Goal: Task Accomplishment & Management: Use online tool/utility

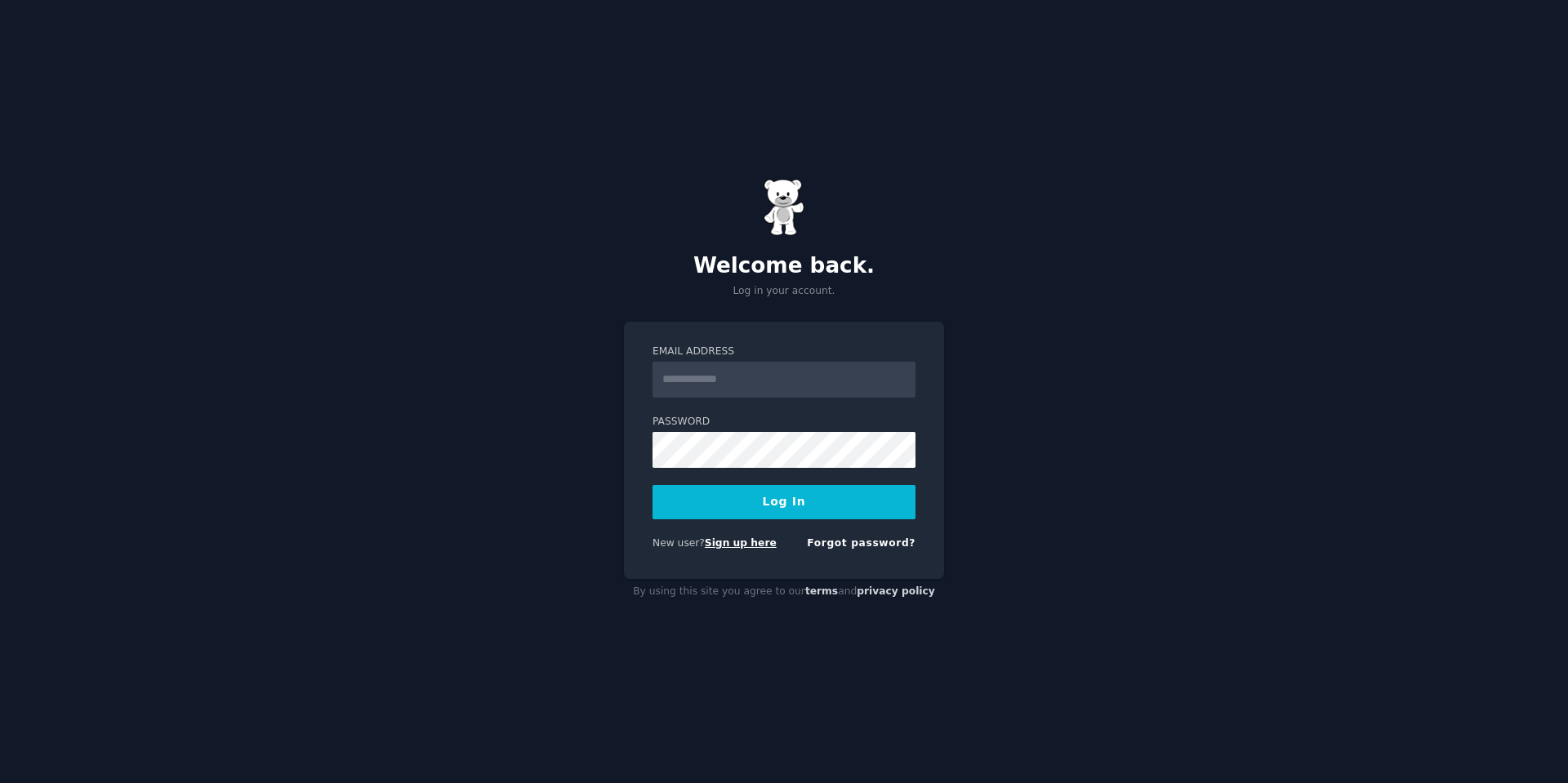
click at [737, 543] on link "Sign up here" at bounding box center [740, 543] width 72 height 12
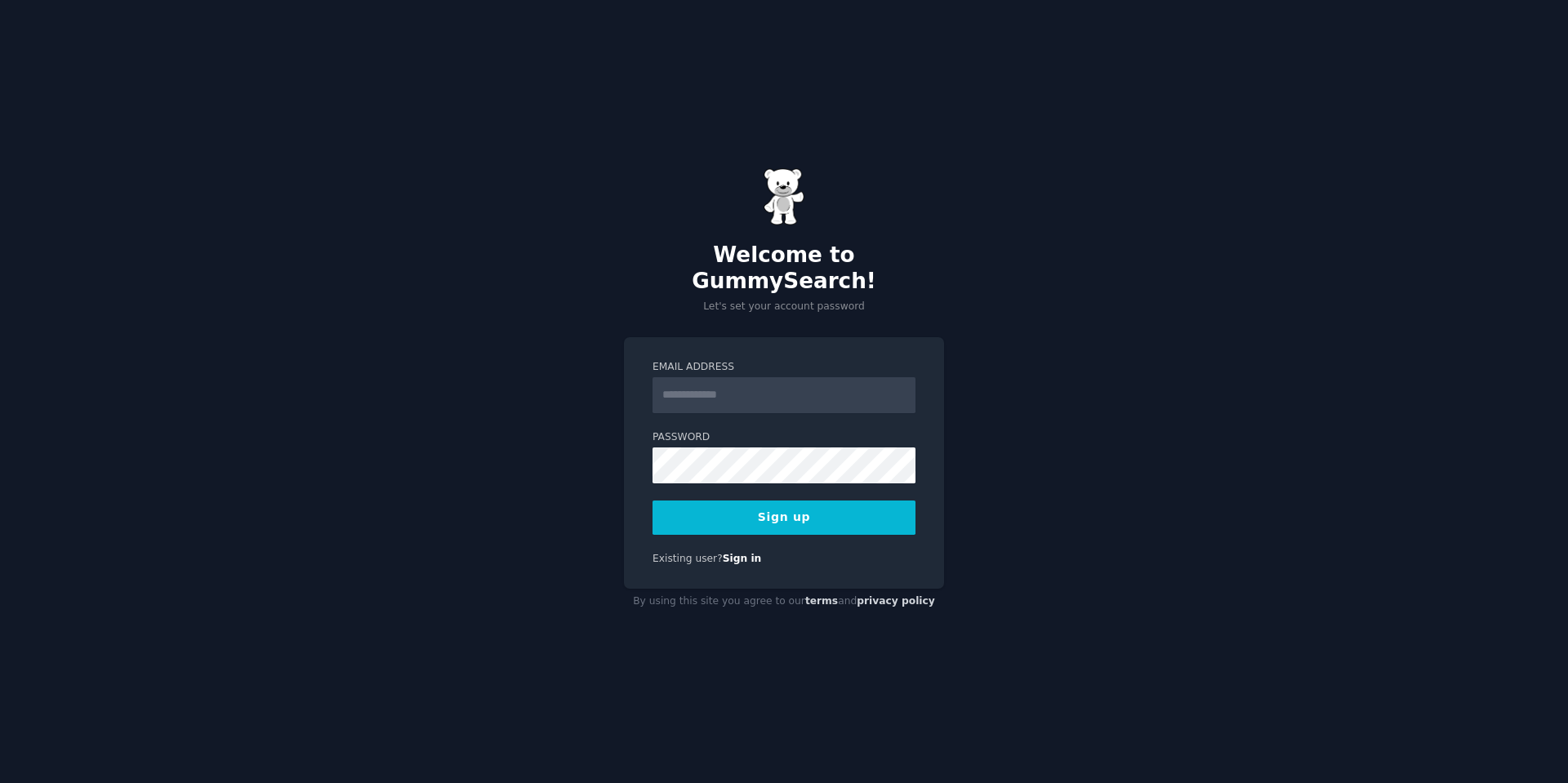
click at [785, 391] on input "Email Address" at bounding box center [784, 395] width 263 height 36
type input "**********"
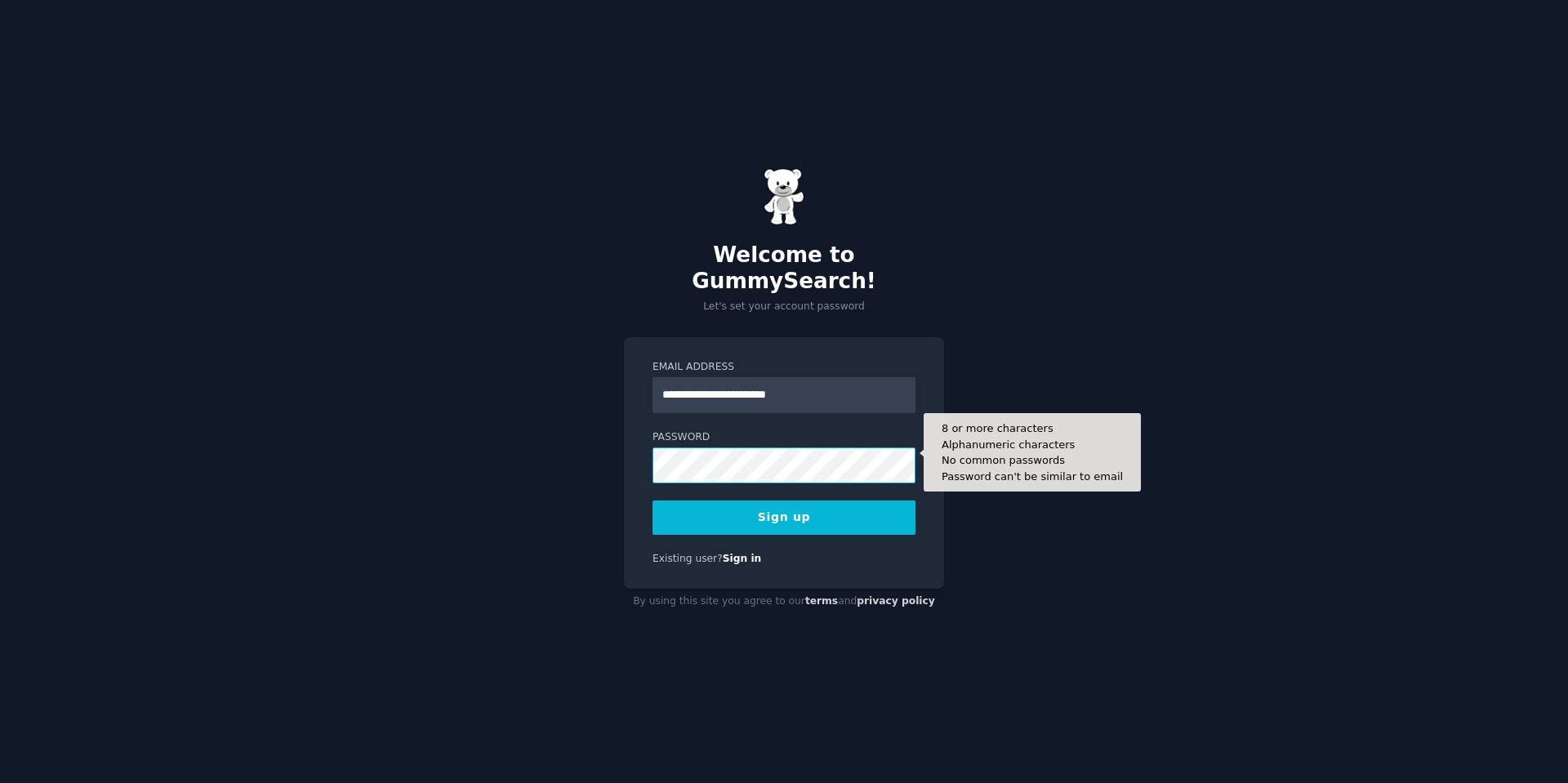
click at [652, 501] on button "Sign up" at bounding box center [784, 518] width 263 height 35
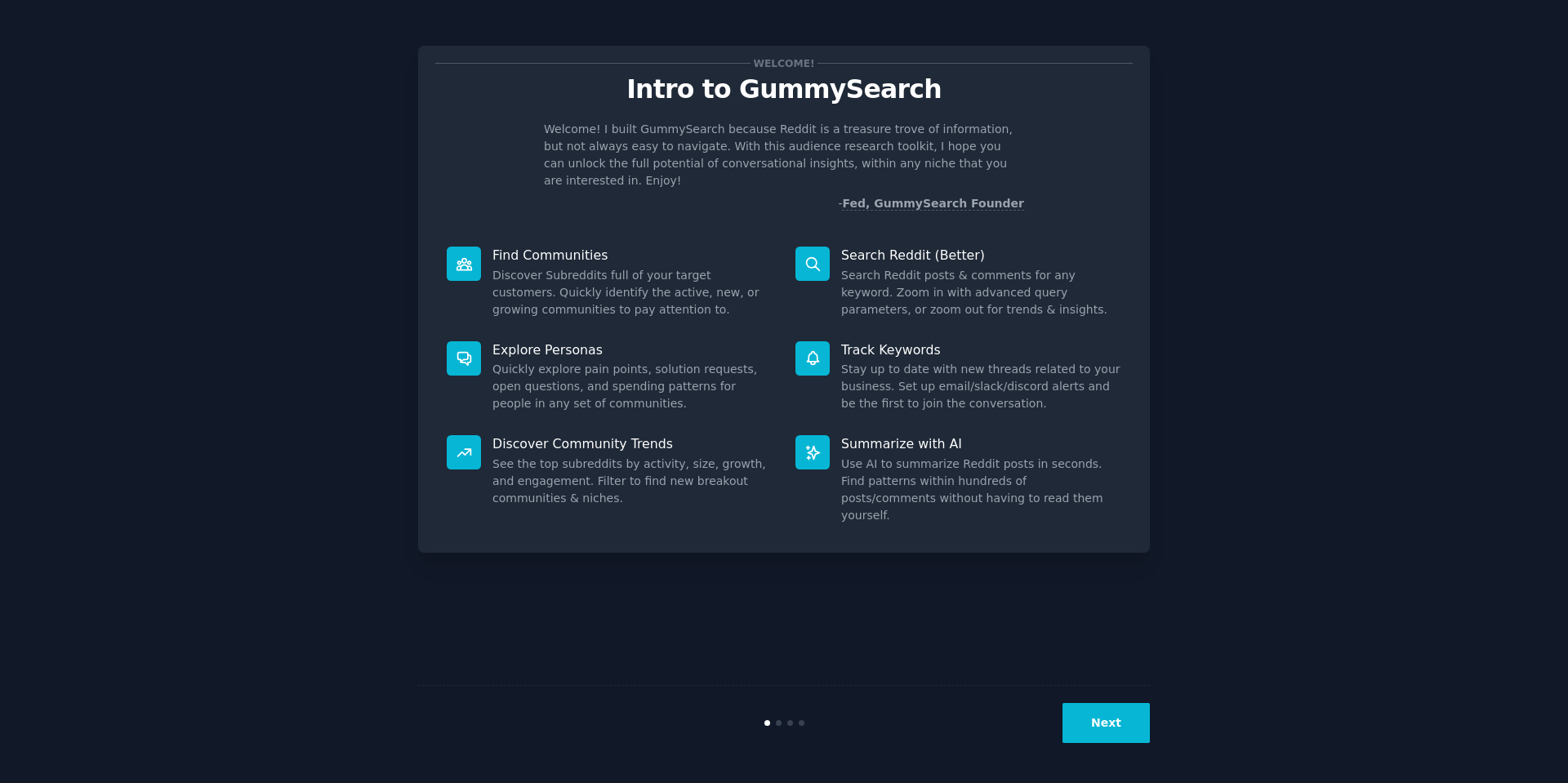
click at [1109, 718] on button "Next" at bounding box center [1106, 723] width 87 height 40
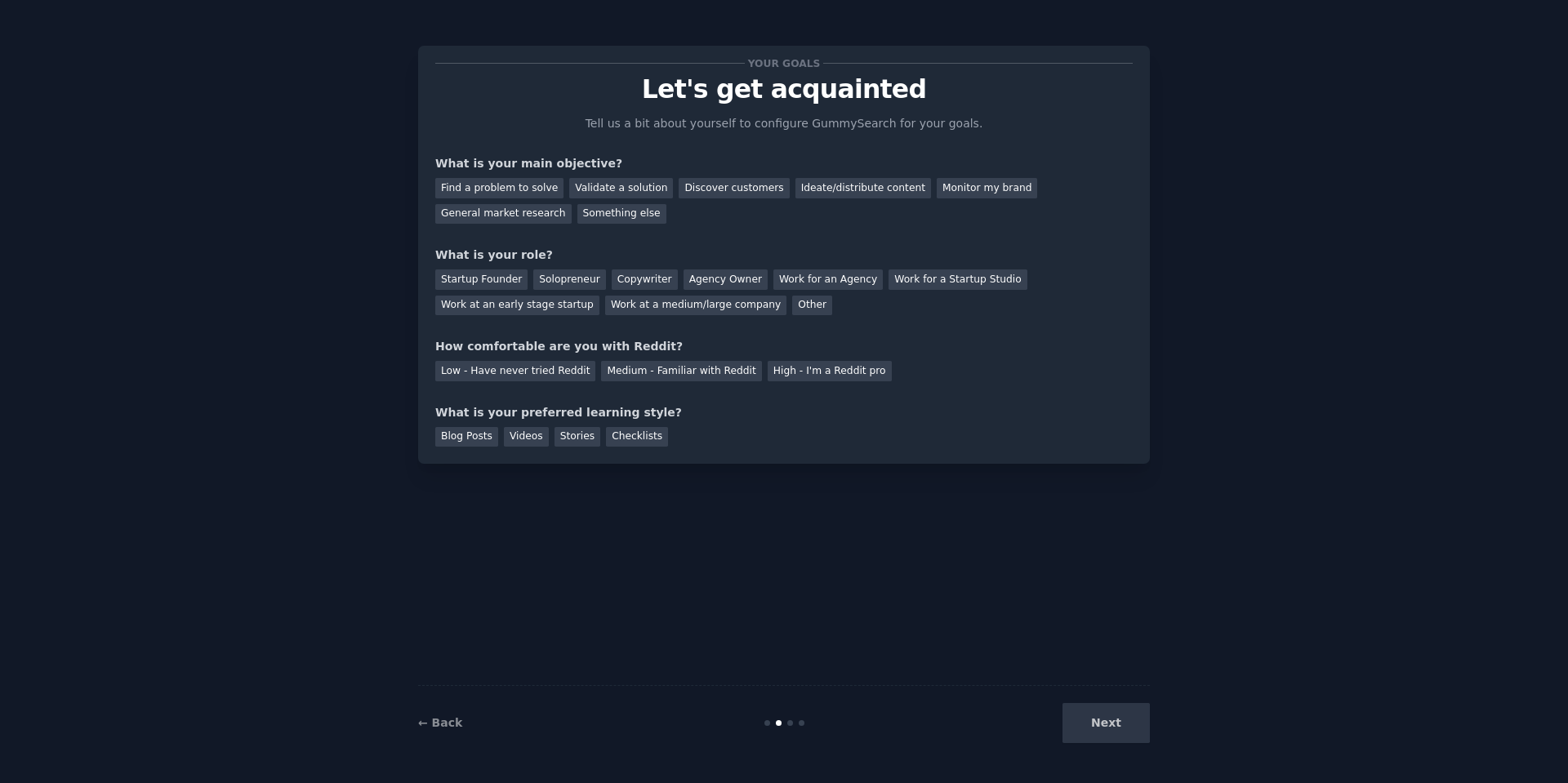
click at [1085, 718] on div "Next" at bounding box center [1028, 723] width 244 height 40
click at [1124, 723] on div "Next" at bounding box center [1028, 723] width 244 height 40
click at [1025, 200] on div "Find a problem to solve Validate a solution Discover customers Ideate/distribut…" at bounding box center [784, 198] width 697 height 51
click at [572, 205] on div "General market research" at bounding box center [503, 215] width 136 height 21
click at [486, 276] on div "Startup Founder" at bounding box center [482, 280] width 92 height 21
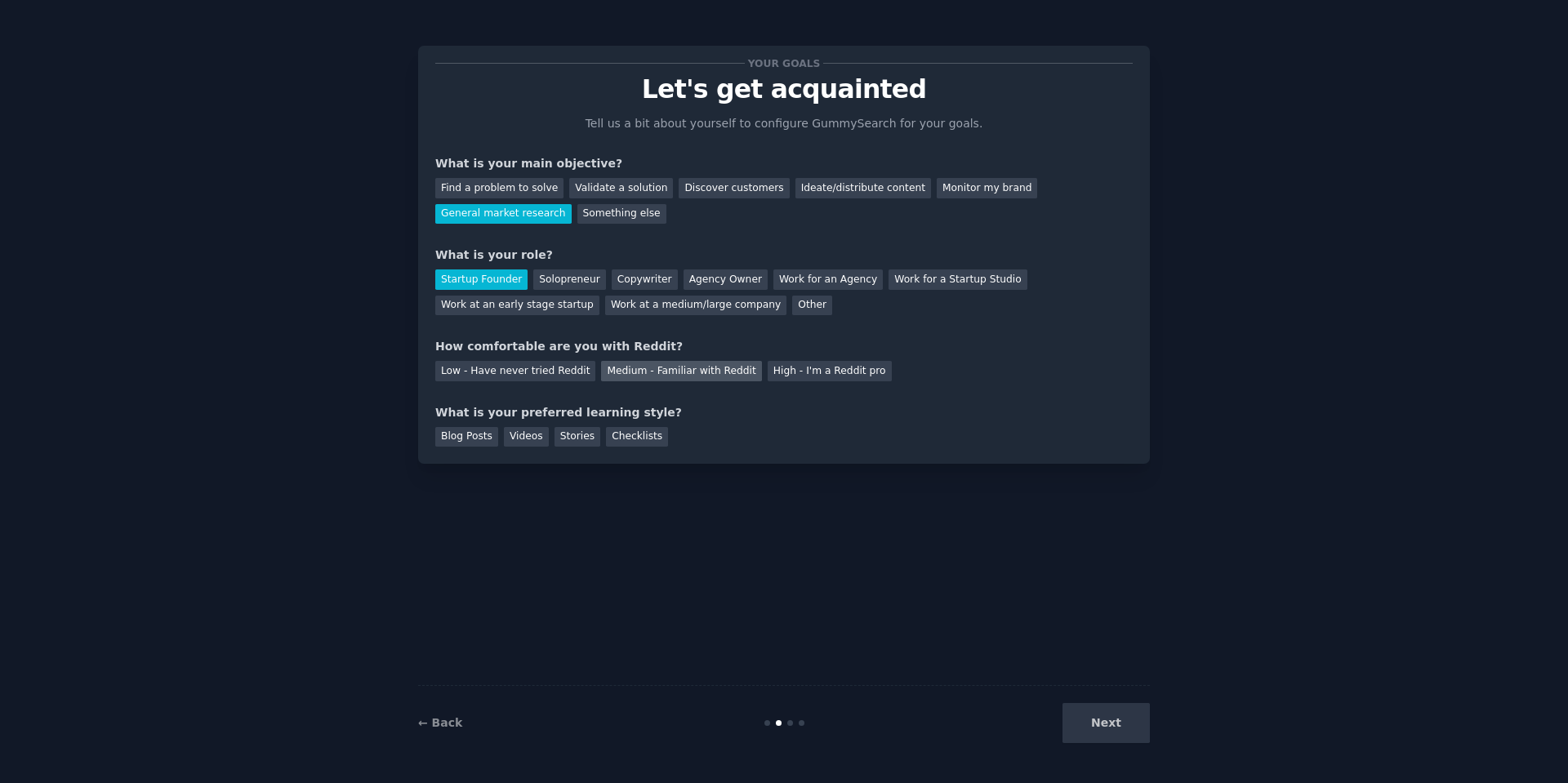
click at [669, 371] on div "Medium - Familiar with Reddit" at bounding box center [681, 371] width 160 height 21
click at [614, 441] on div "Checklists" at bounding box center [637, 437] width 62 height 21
click at [472, 444] on div "Blog Posts" at bounding box center [467, 437] width 63 height 21
click at [1105, 723] on button "Next" at bounding box center [1106, 723] width 87 height 40
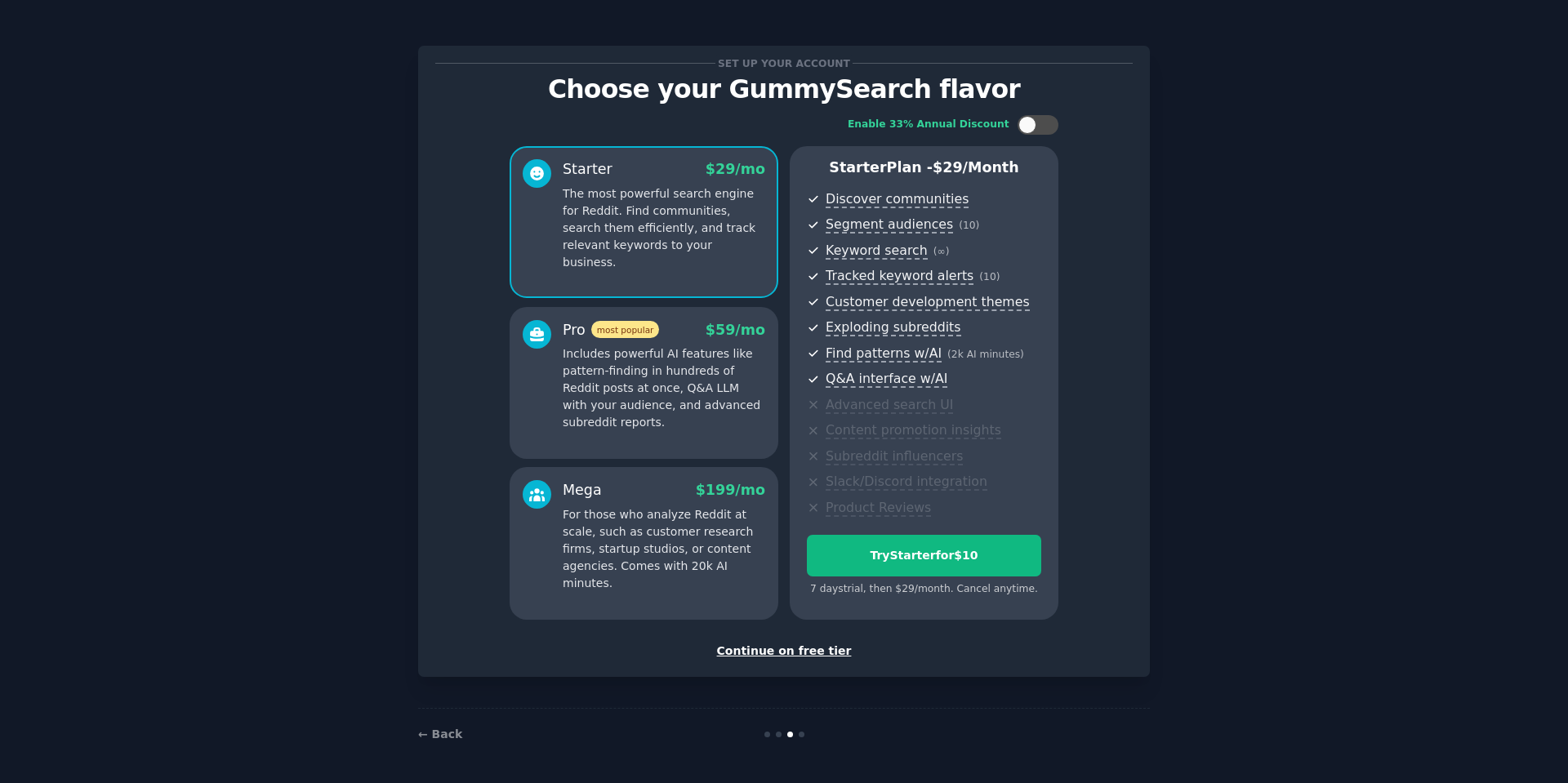
click at [815, 647] on div "Continue on free tier" at bounding box center [784, 651] width 697 height 17
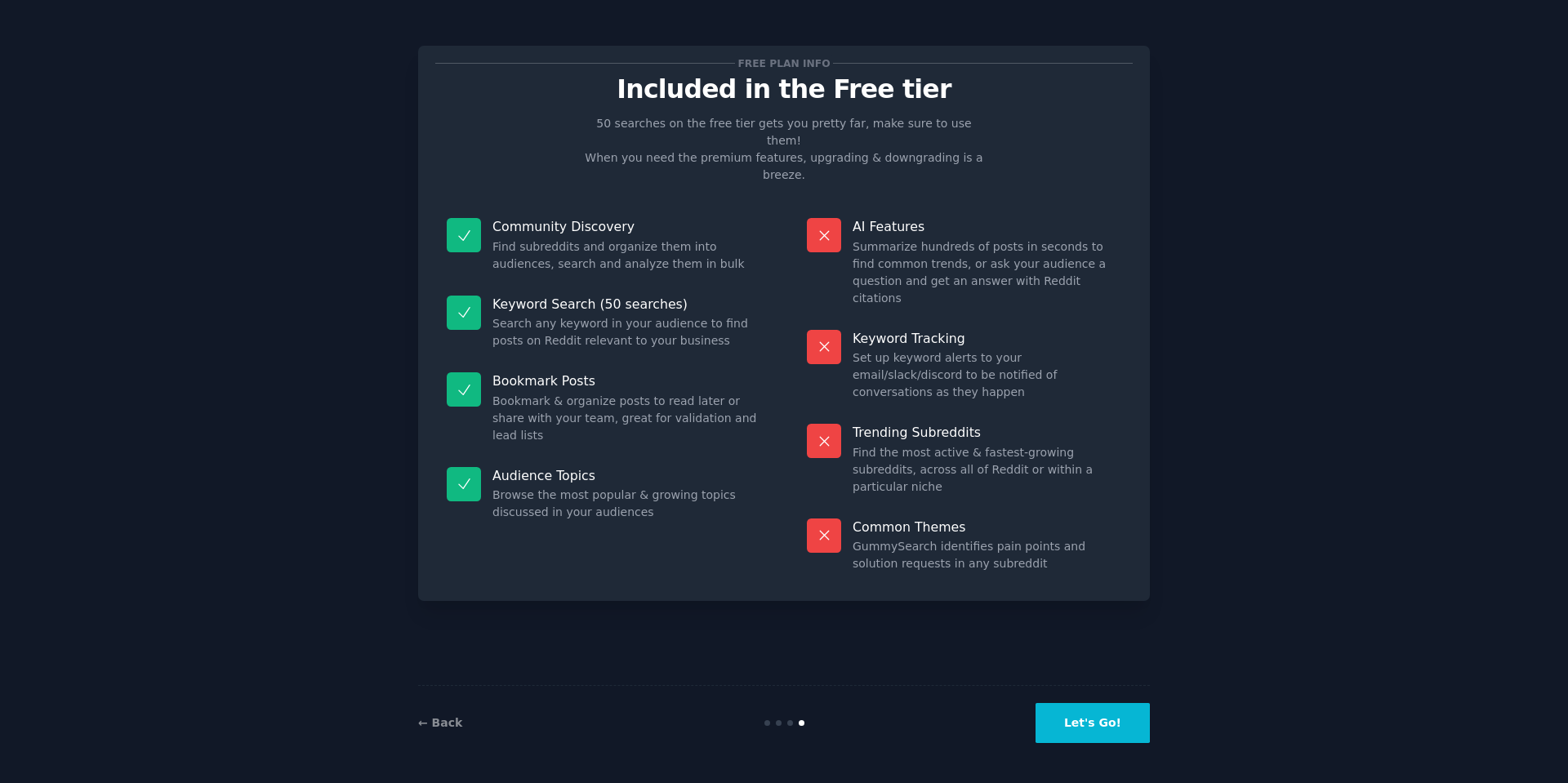
click at [1090, 717] on button "Let's Go!" at bounding box center [1092, 723] width 115 height 40
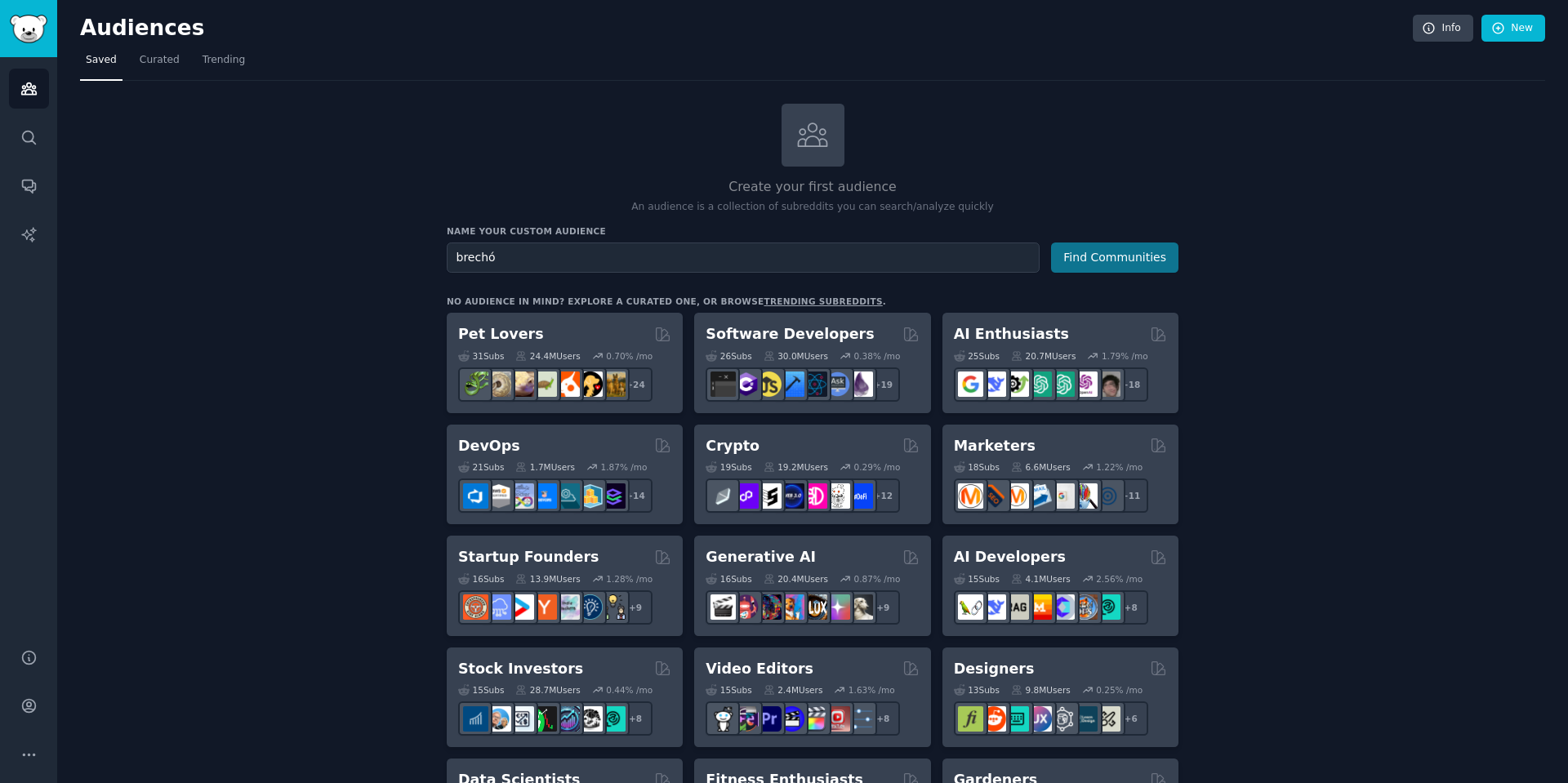
type input "brechó"
click at [1135, 251] on button "Find Communities" at bounding box center [1114, 257] width 127 height 31
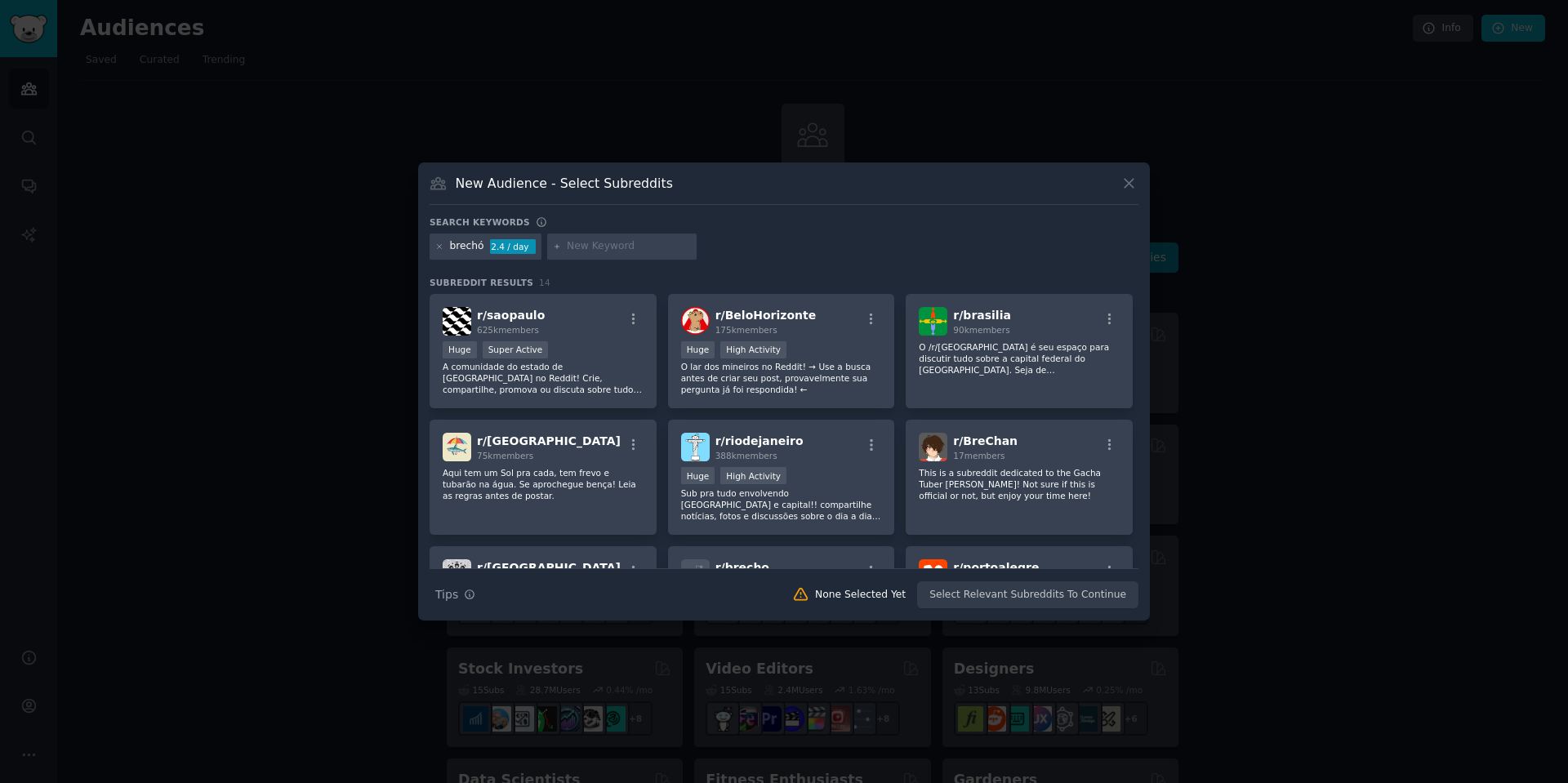
click at [480, 251] on div "brechó" at bounding box center [468, 247] width 35 height 15
click at [436, 247] on icon at bounding box center [440, 247] width 9 height 9
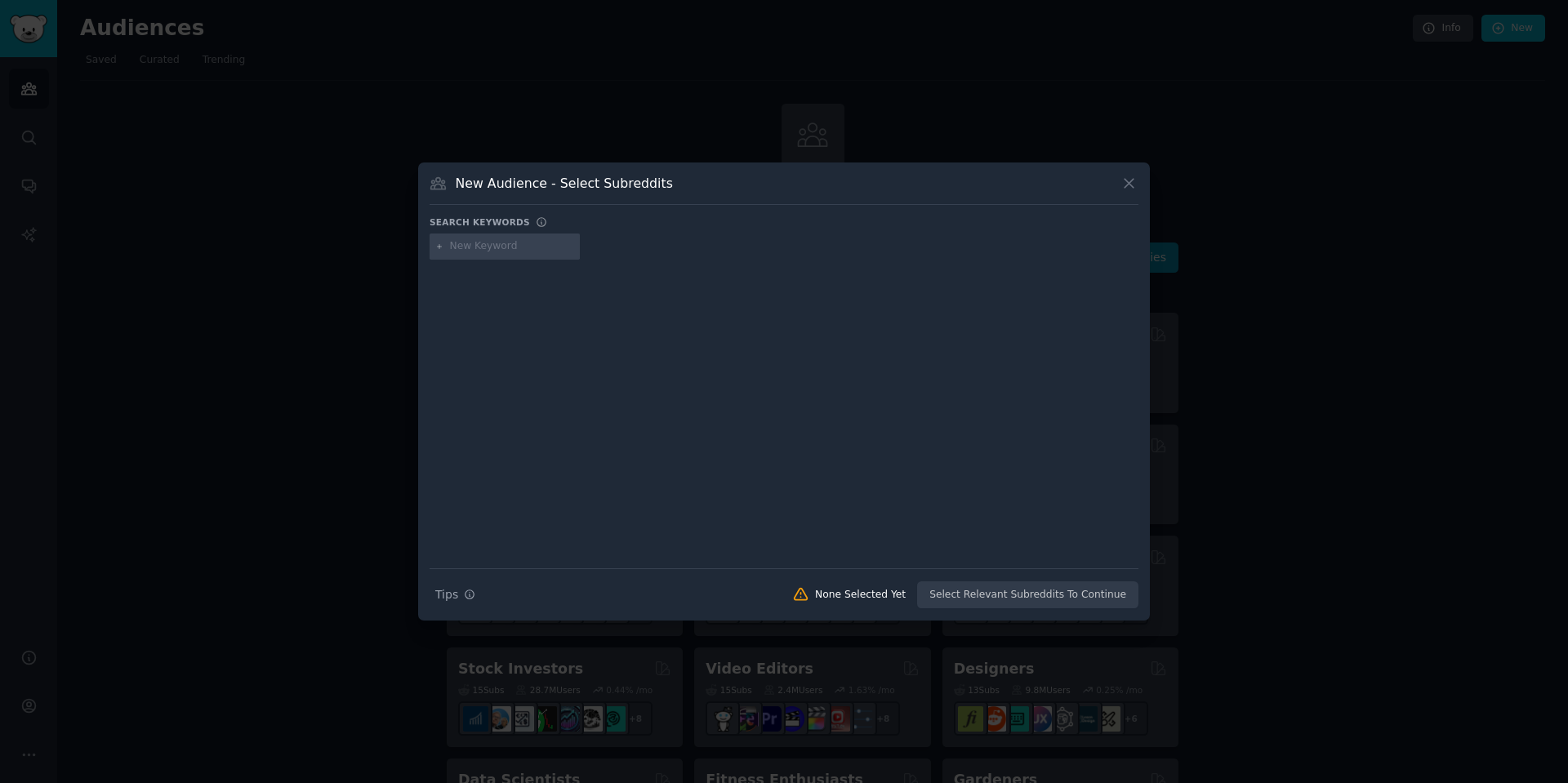
click at [501, 237] on div at bounding box center [505, 247] width 150 height 26
click at [501, 243] on input "text" at bounding box center [512, 247] width 124 height 15
type input "moda circular"
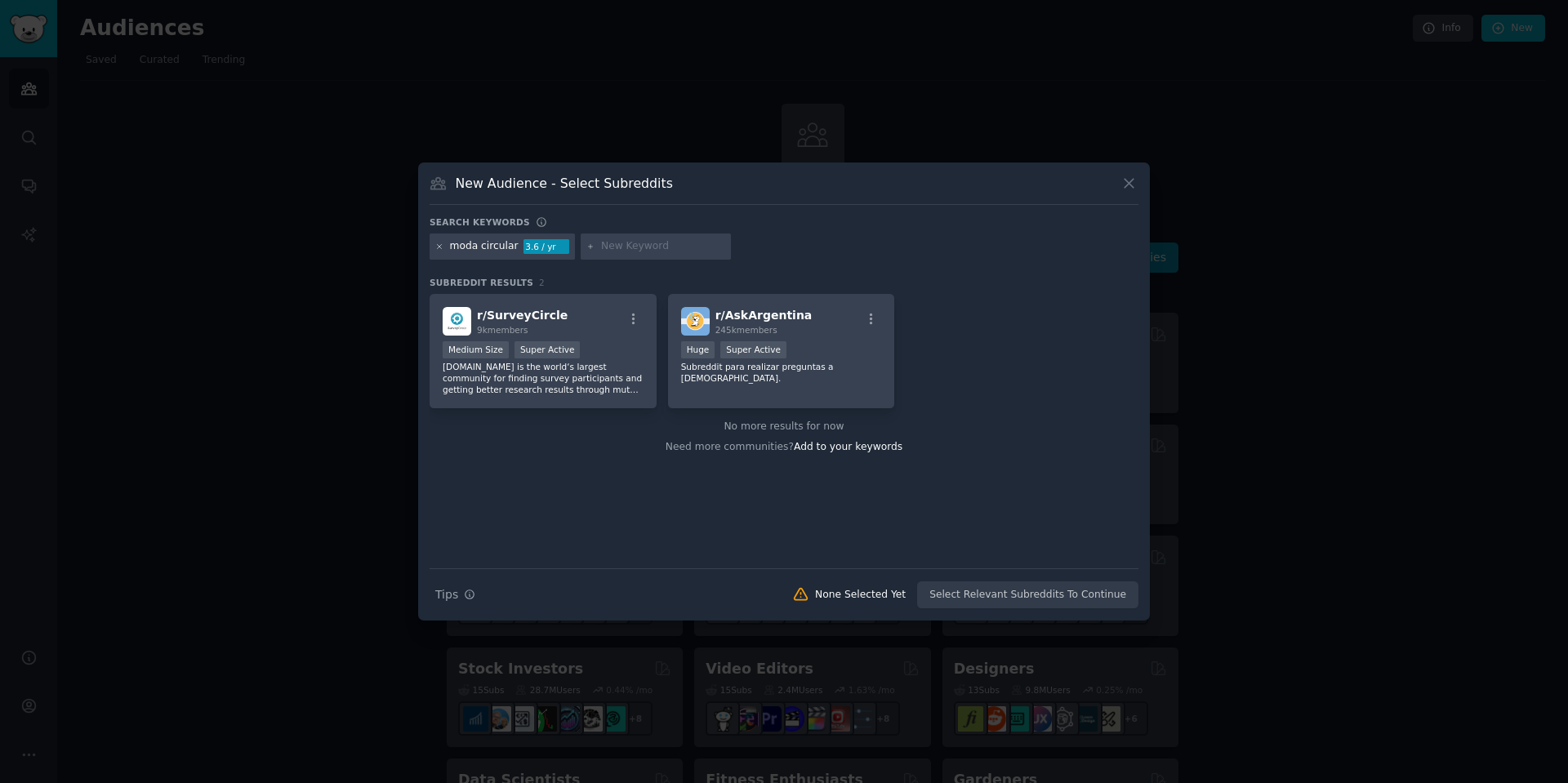
click at [440, 249] on icon at bounding box center [440, 247] width 9 height 9
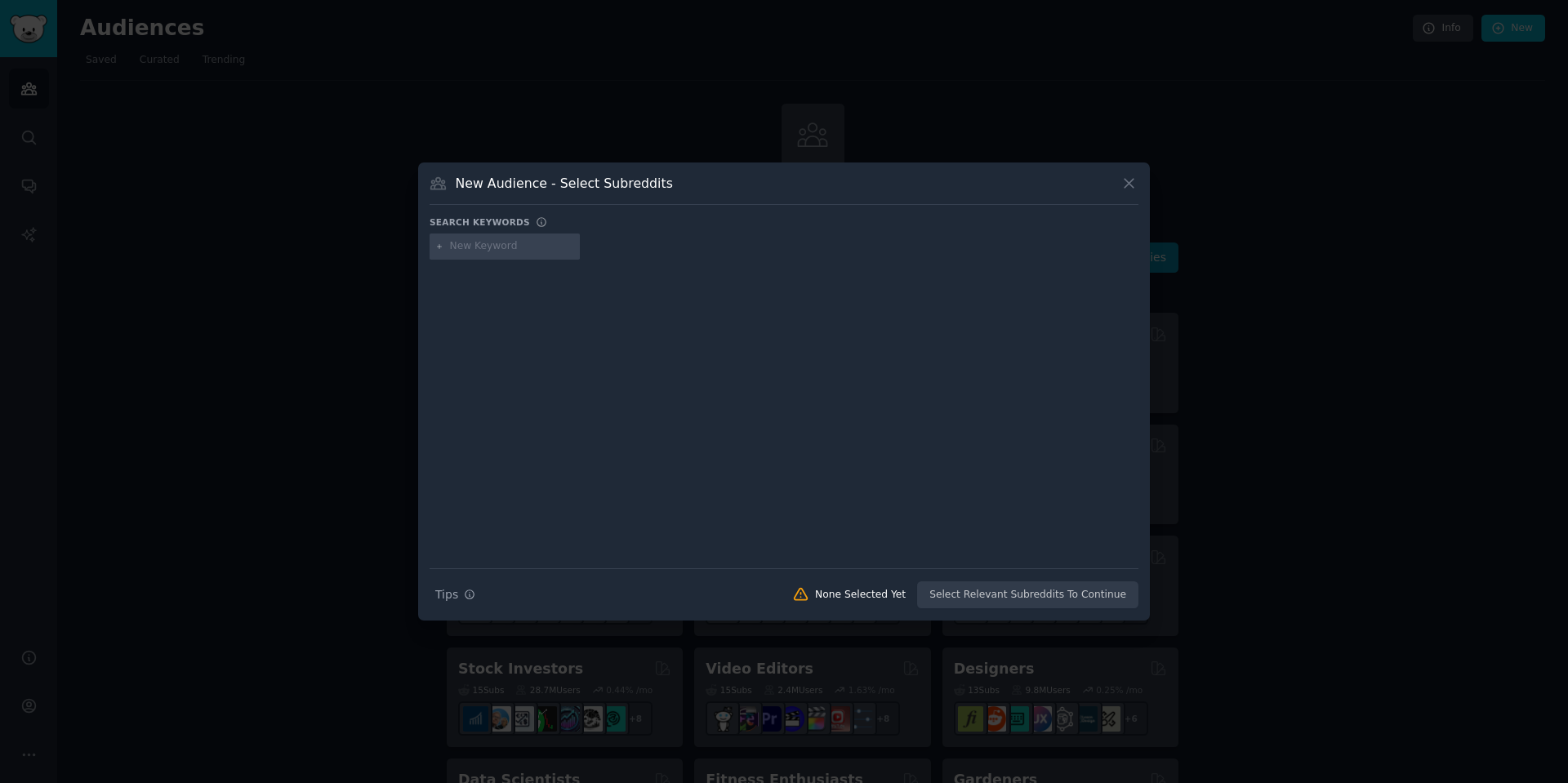
click at [473, 246] on input "text" at bounding box center [512, 247] width 124 height 15
type input "economia circular"
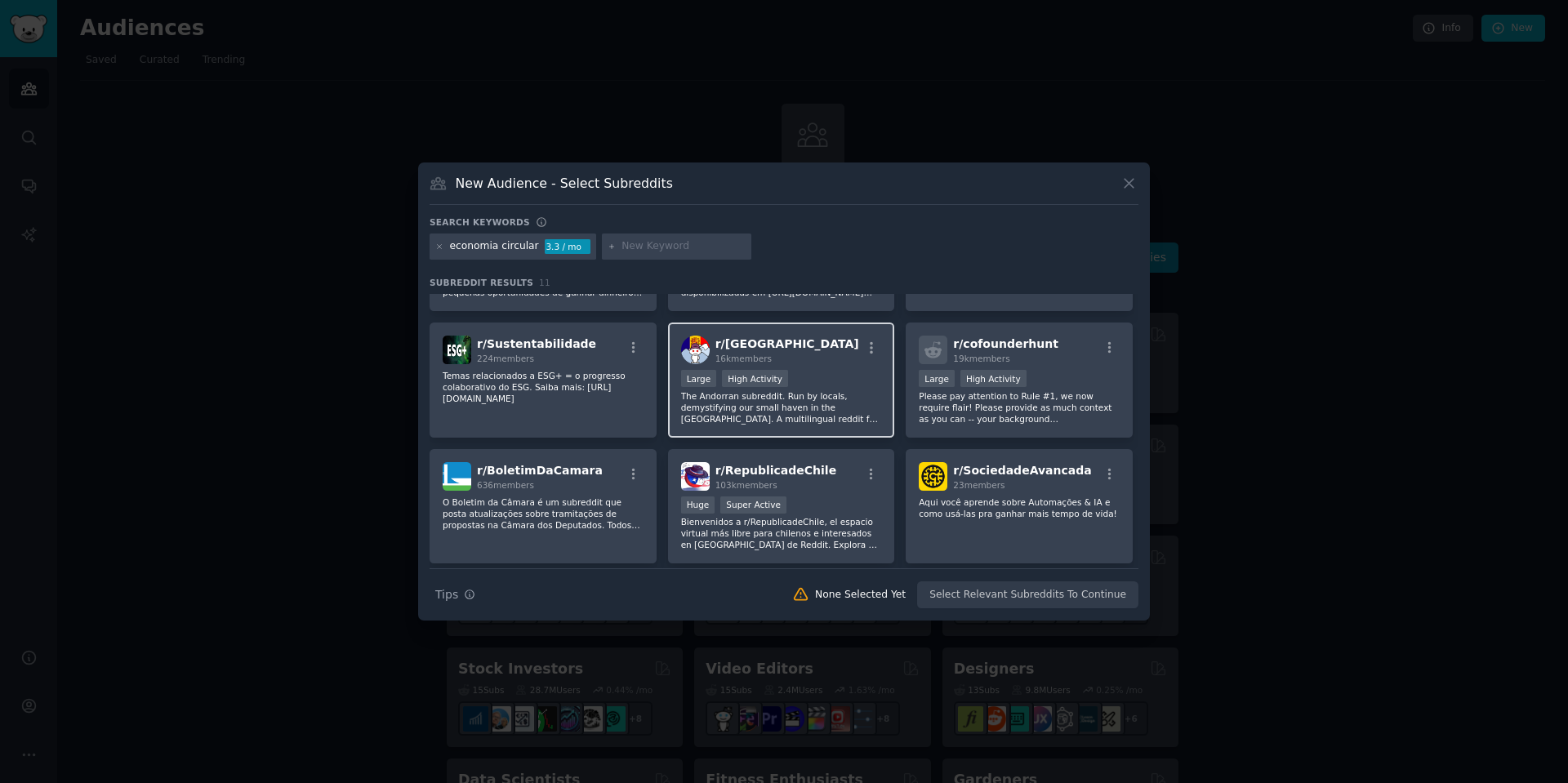
scroll to position [265, 0]
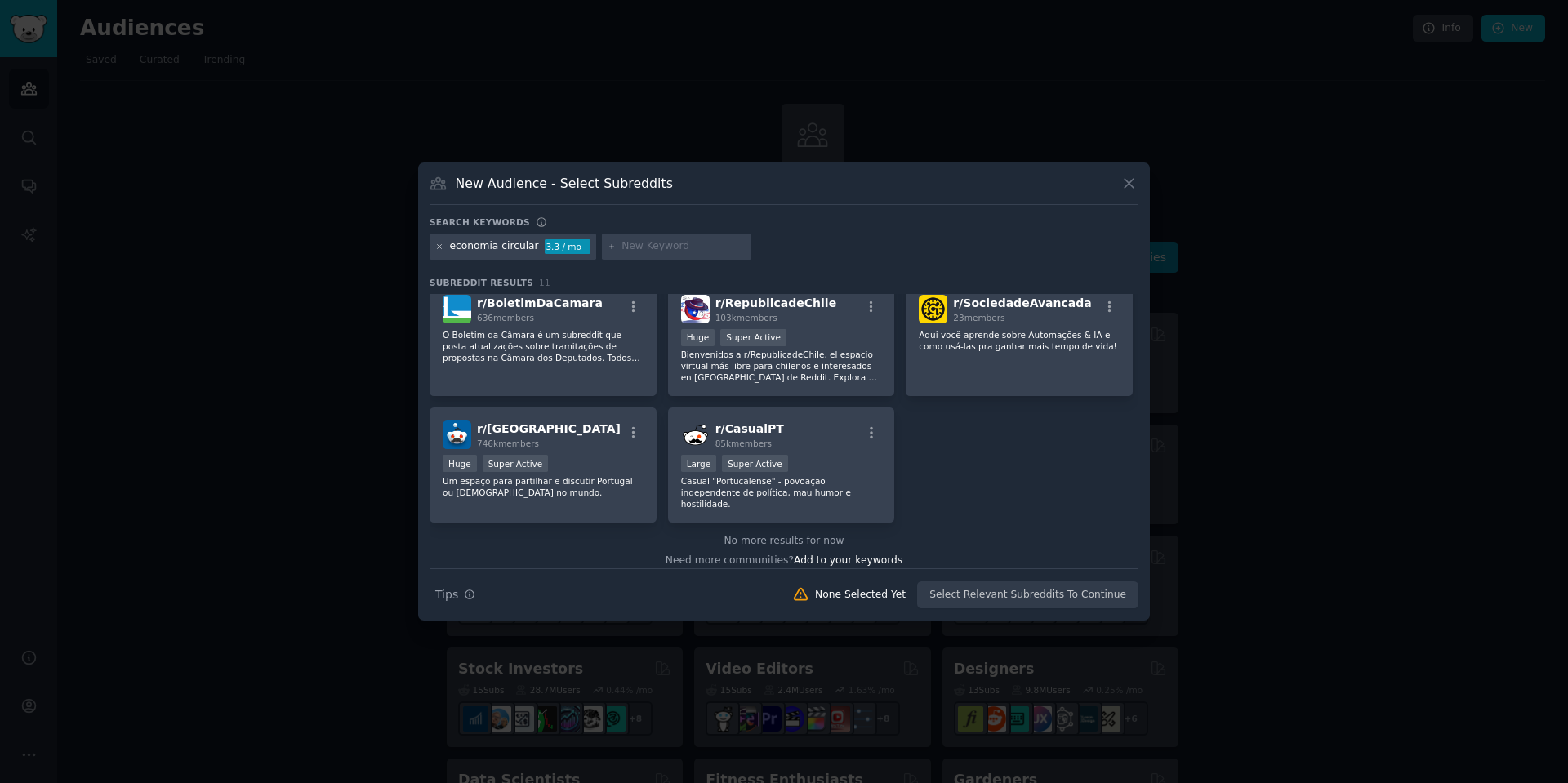
click at [437, 243] on icon at bounding box center [440, 247] width 9 height 9
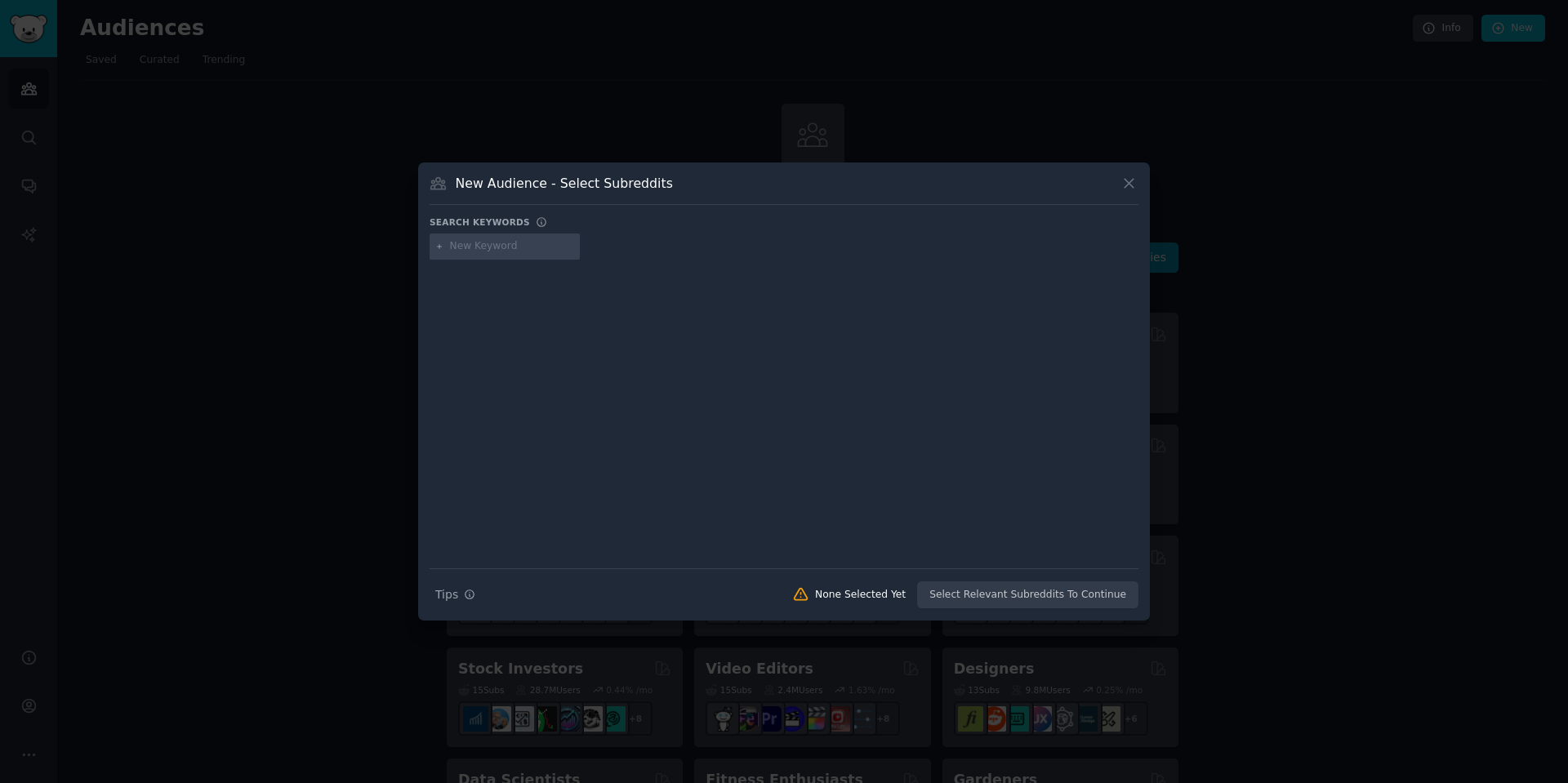
click at [474, 244] on input "text" at bounding box center [512, 247] width 124 height 15
type input "brechos"
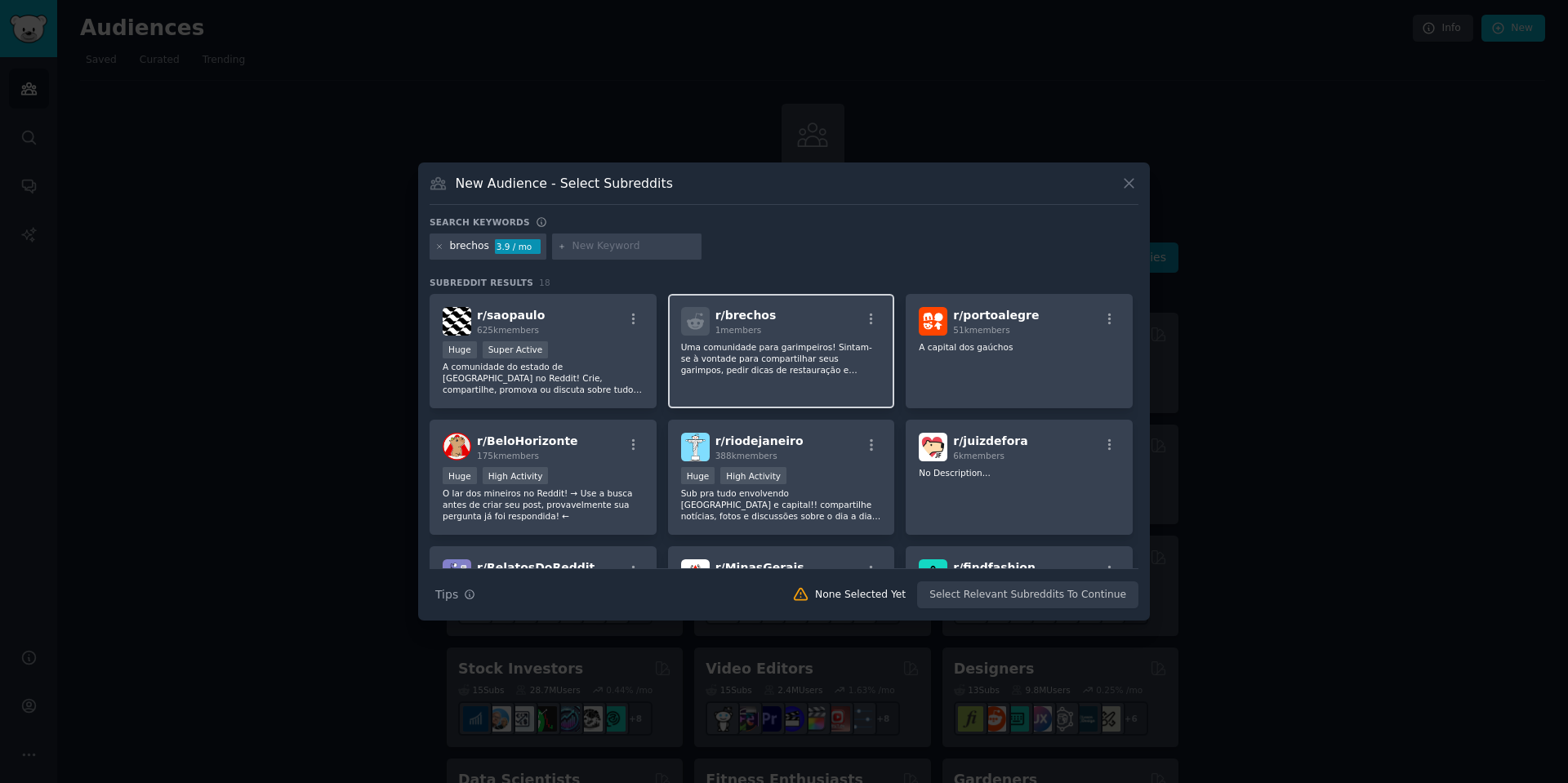
click at [770, 361] on p "Uma comunidade para garimpeiros! Sintam-se à vontade para compartilhar seus gar…" at bounding box center [782, 359] width 201 height 35
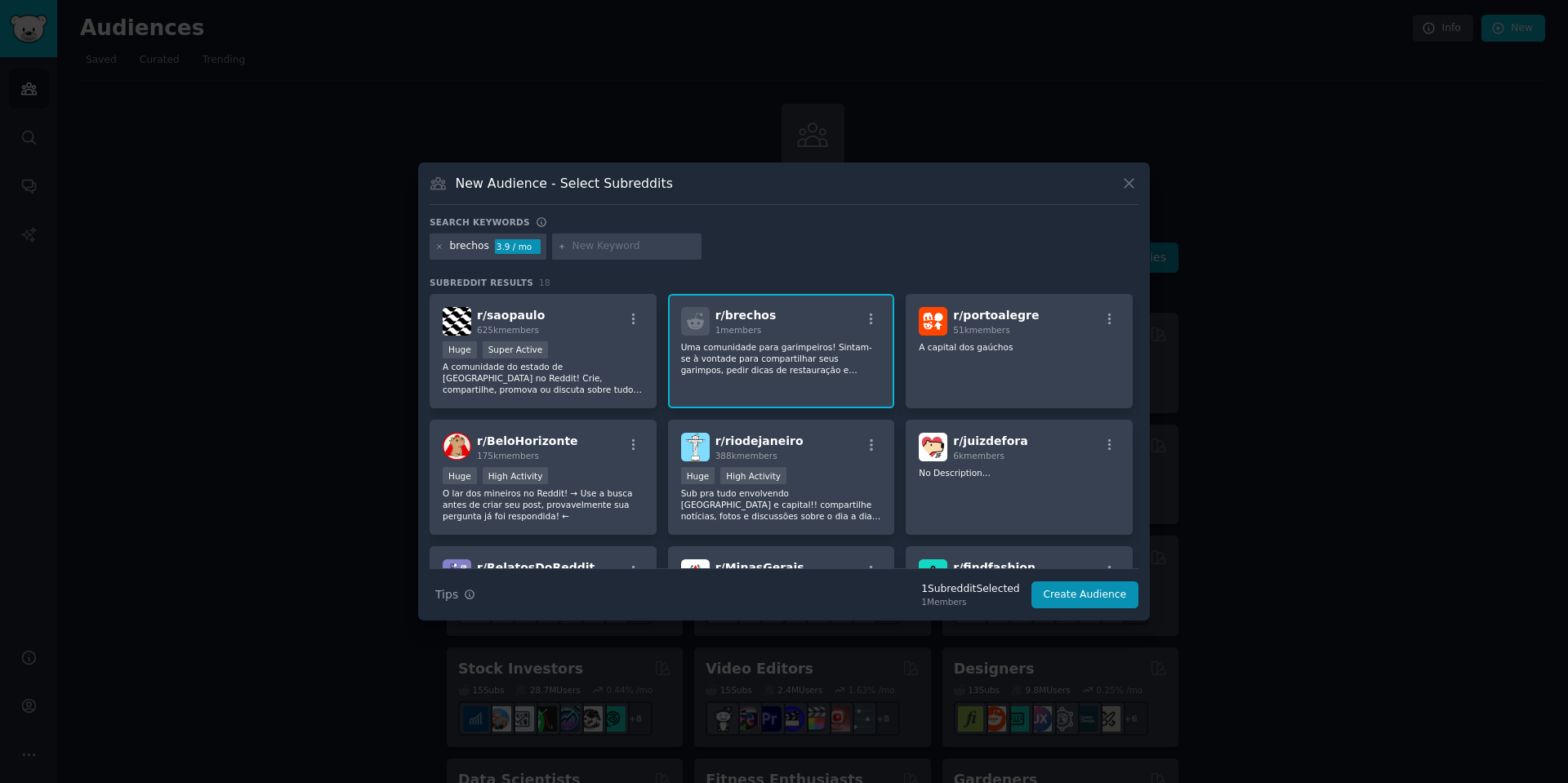
drag, startPoint x: 1139, startPoint y: 189, endPoint x: 1131, endPoint y: 186, distance: 8.5
click at [1139, 189] on div "New Audience - Select Subreddits Search keywords brechos 3.9 / mo Subreddit Res…" at bounding box center [784, 391] width 732 height 458
click at [1131, 186] on icon at bounding box center [1128, 184] width 9 height 9
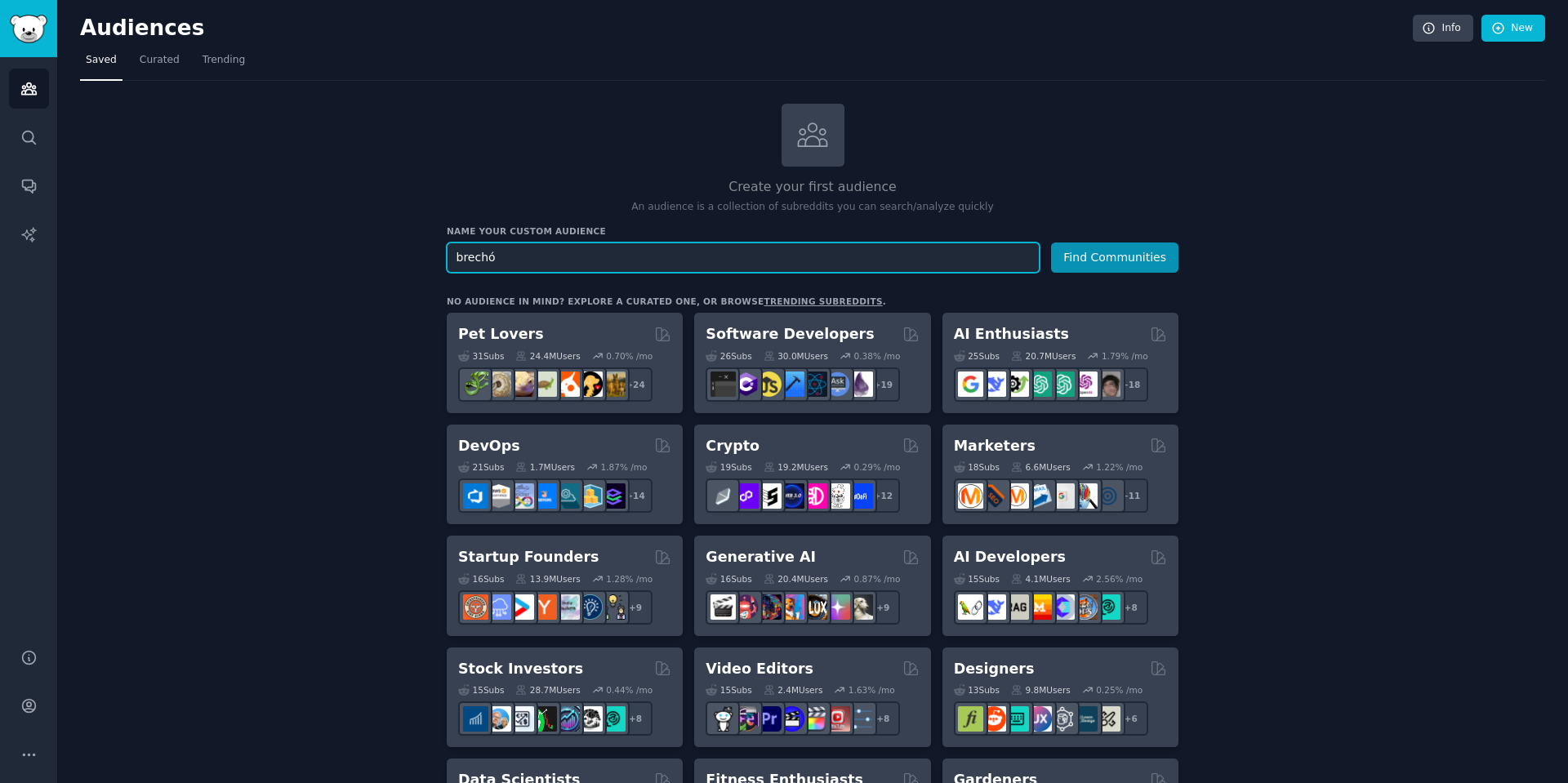
drag, startPoint x: 547, startPoint y: 266, endPoint x: 304, endPoint y: 211, distance: 249.1
type input "roupas"
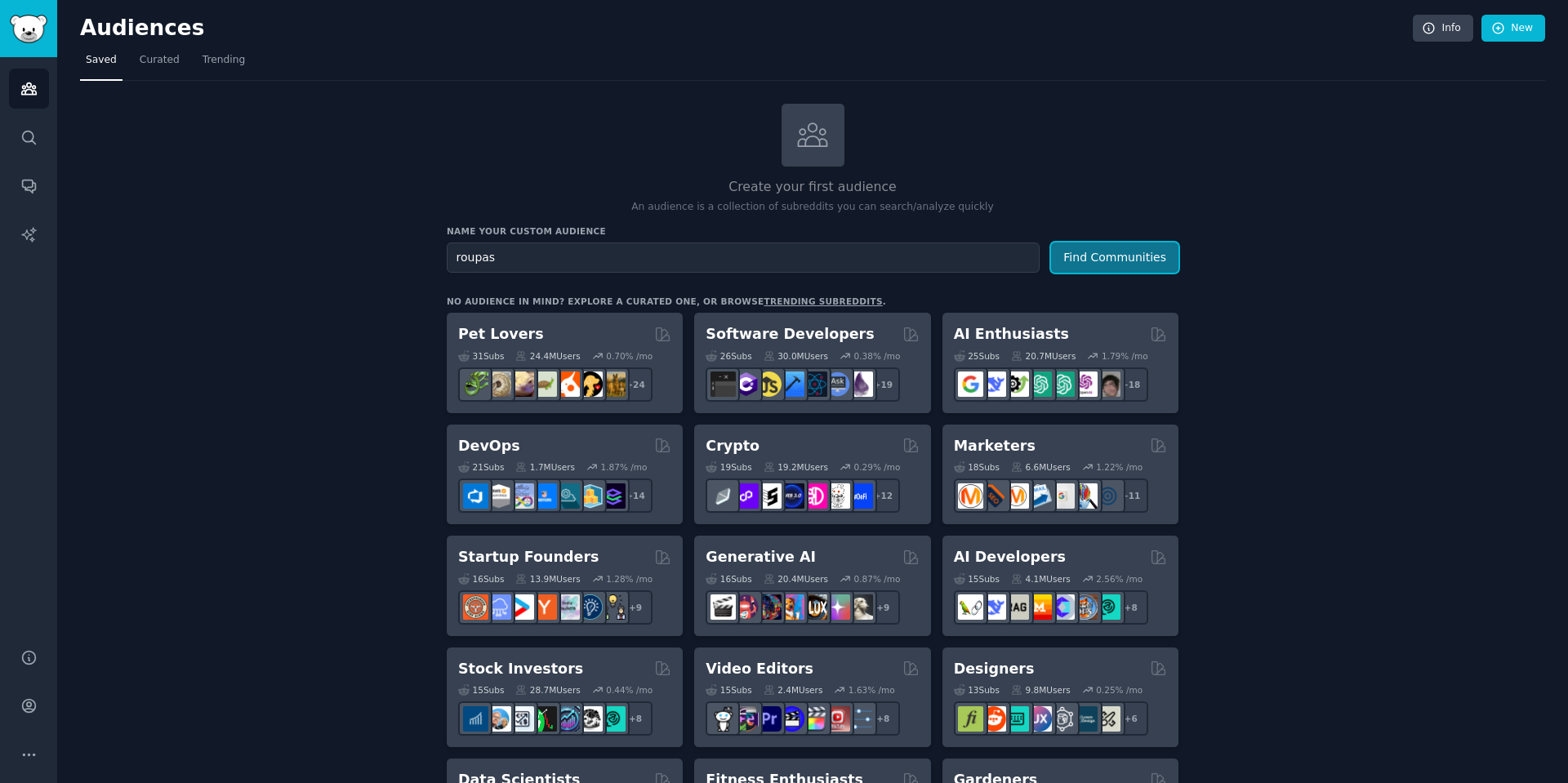
click at [1107, 254] on button "Find Communities" at bounding box center [1114, 257] width 127 height 31
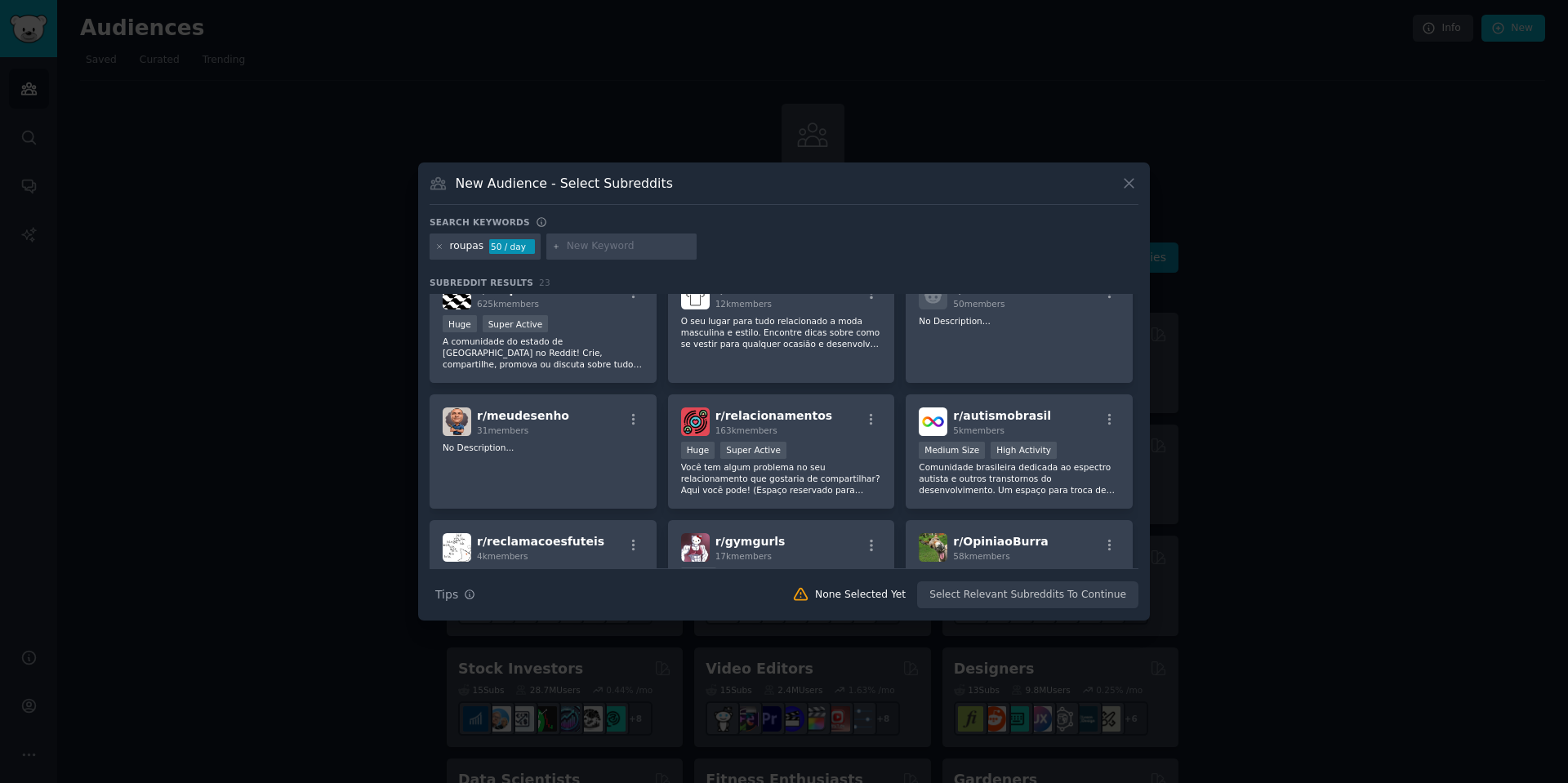
scroll to position [749, 0]
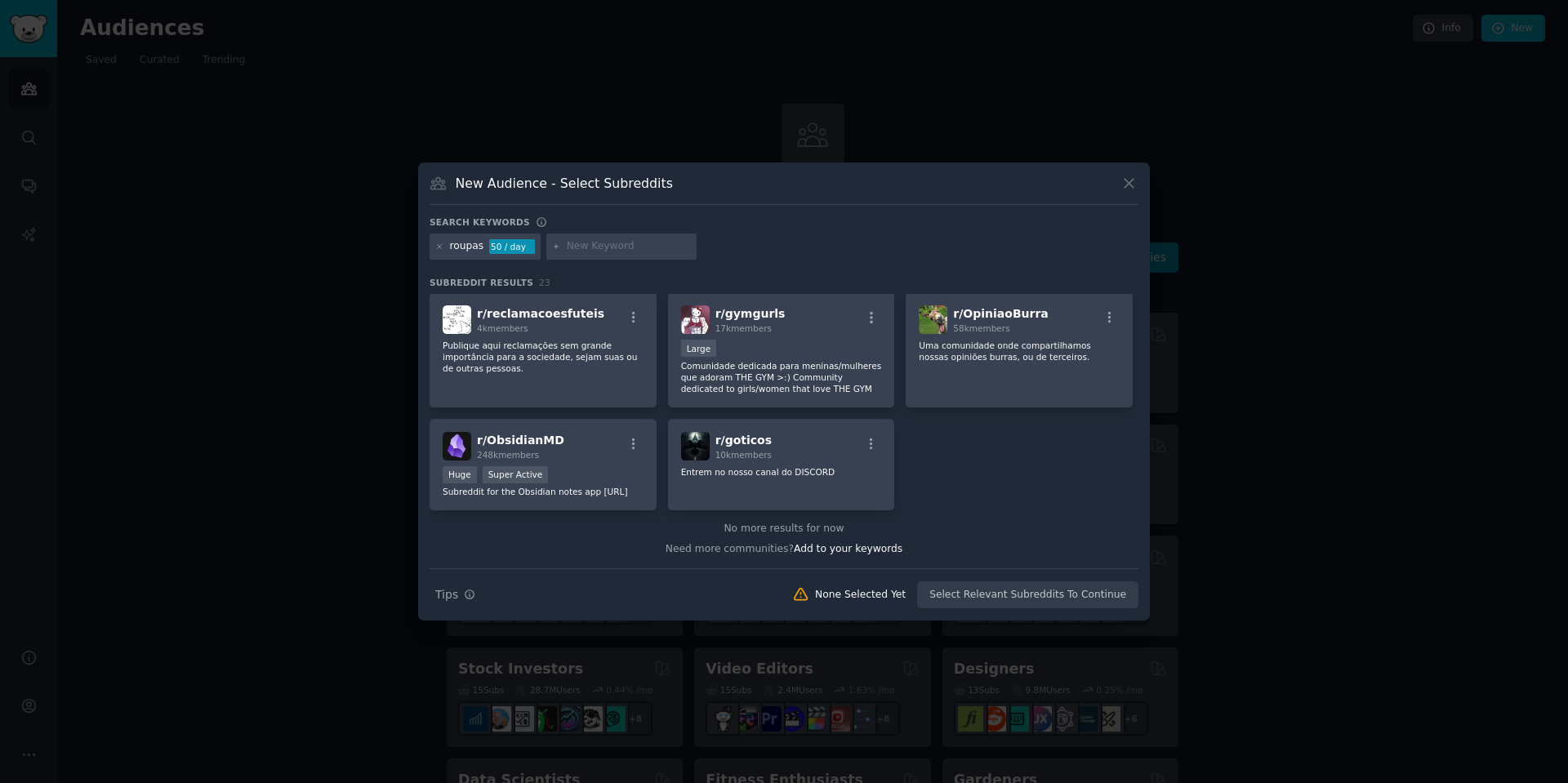
click at [1136, 178] on icon at bounding box center [1128, 183] width 17 height 17
